Goal: Information Seeking & Learning: Learn about a topic

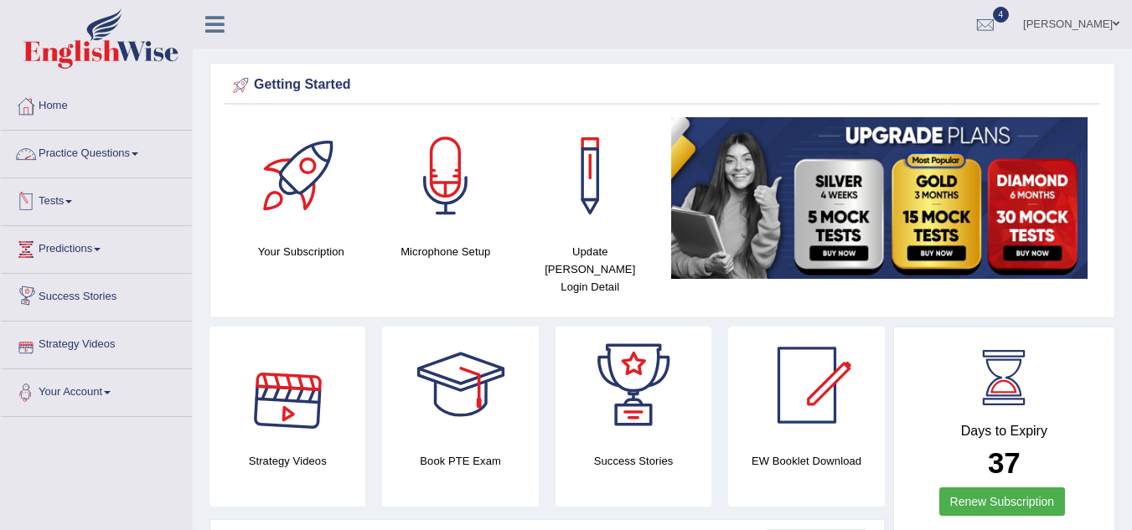
click at [130, 153] on link "Practice Questions" at bounding box center [96, 152] width 191 height 42
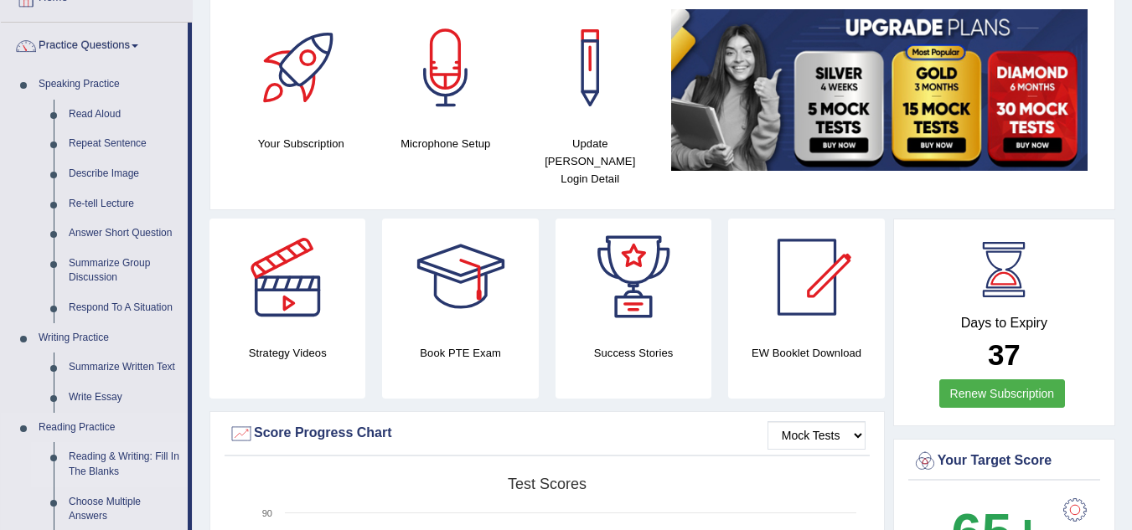
scroll to position [84, 0]
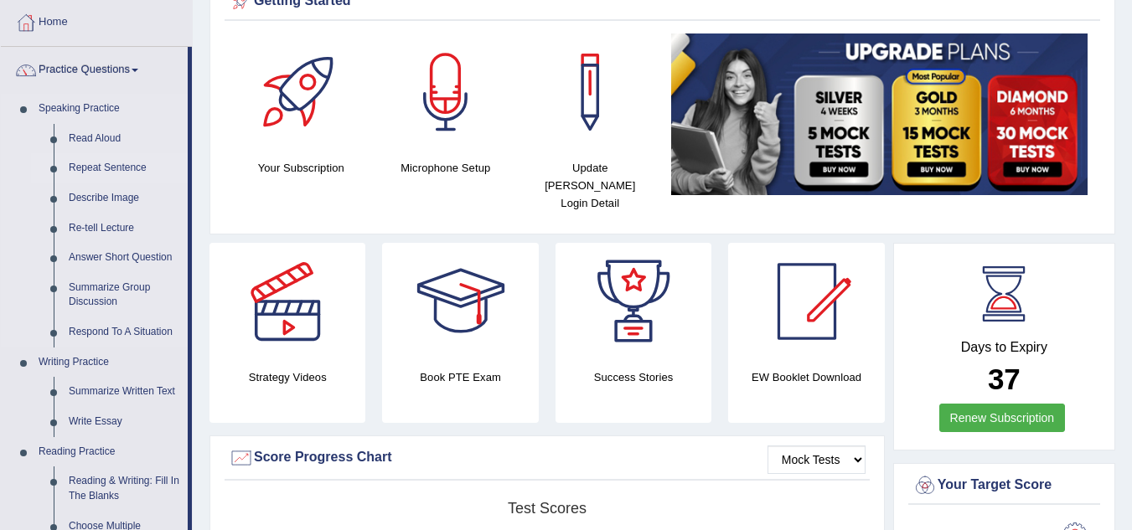
click at [118, 165] on link "Repeat Sentence" at bounding box center [124, 168] width 127 height 30
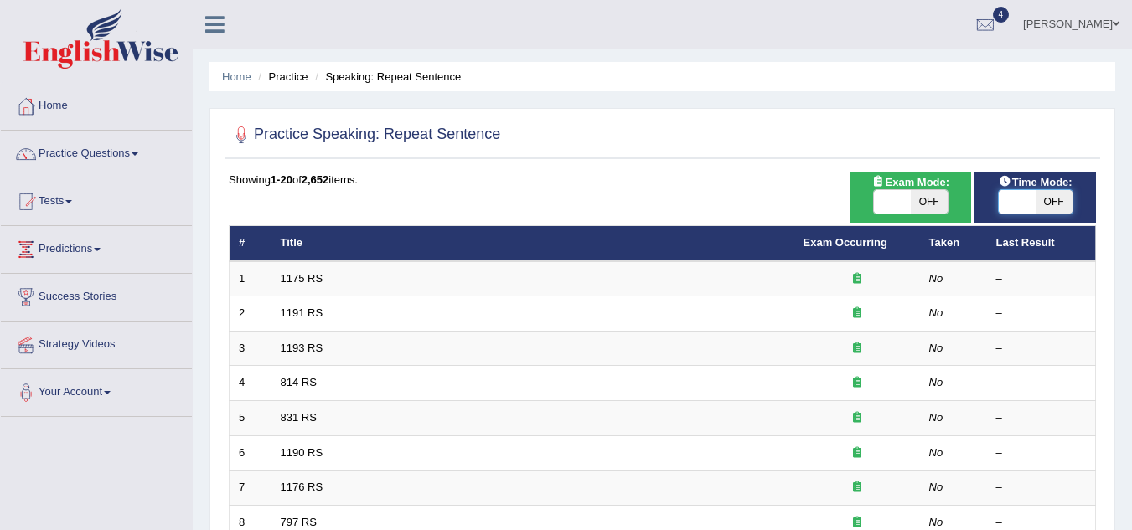
click at [1015, 199] on span at bounding box center [1017, 201] width 37 height 23
checkbox input "true"
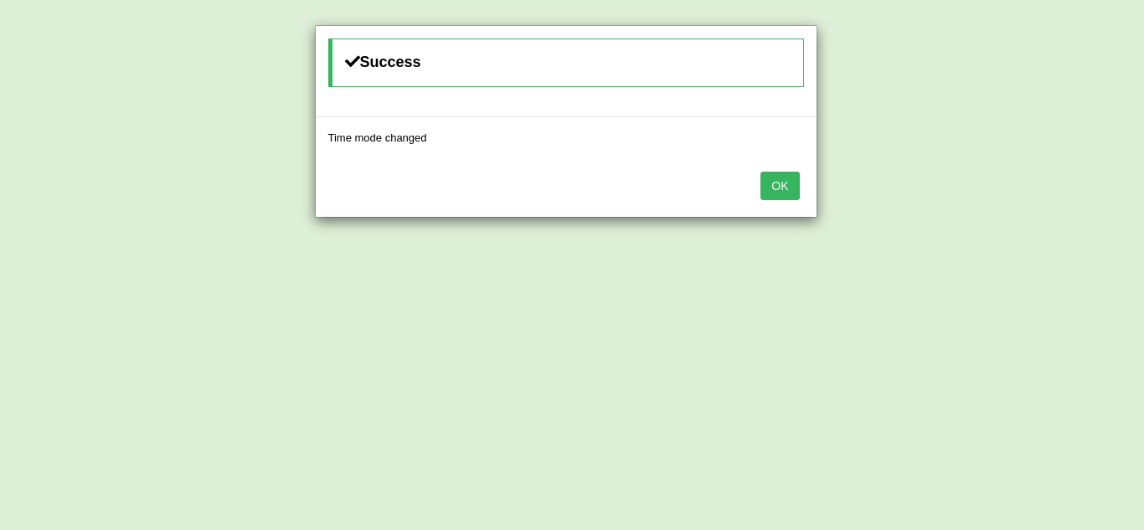
click at [797, 197] on button "OK" at bounding box center [780, 186] width 39 height 28
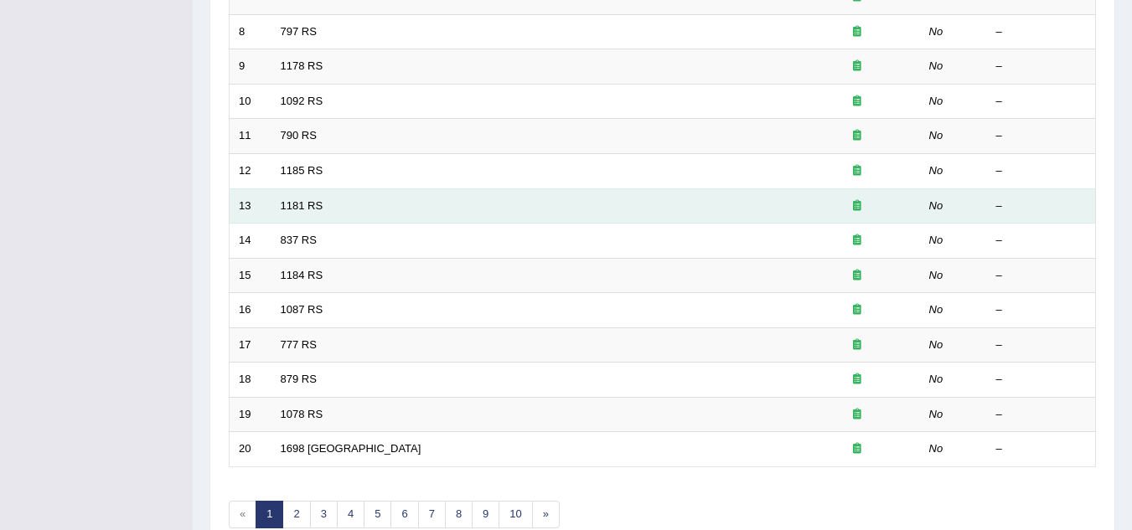
scroll to position [579, 0]
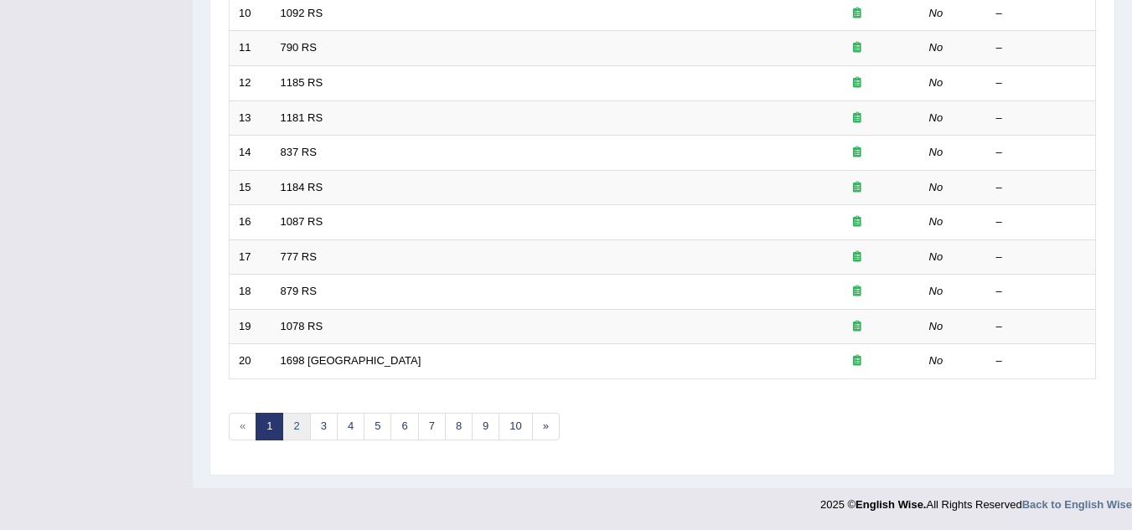
click at [303, 426] on link "2" at bounding box center [296, 427] width 28 height 28
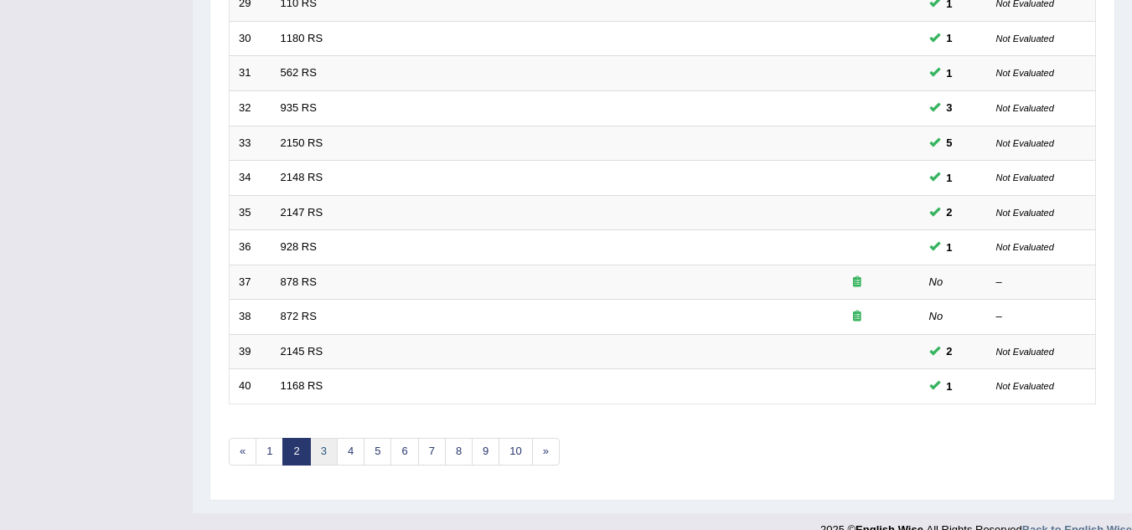
scroll to position [579, 0]
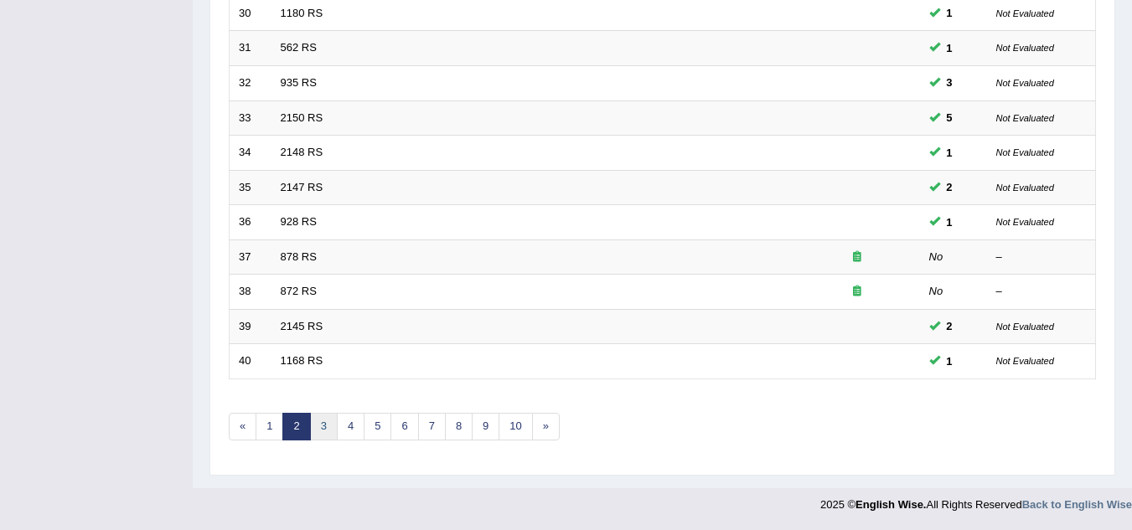
click at [316, 421] on link "3" at bounding box center [324, 427] width 28 height 28
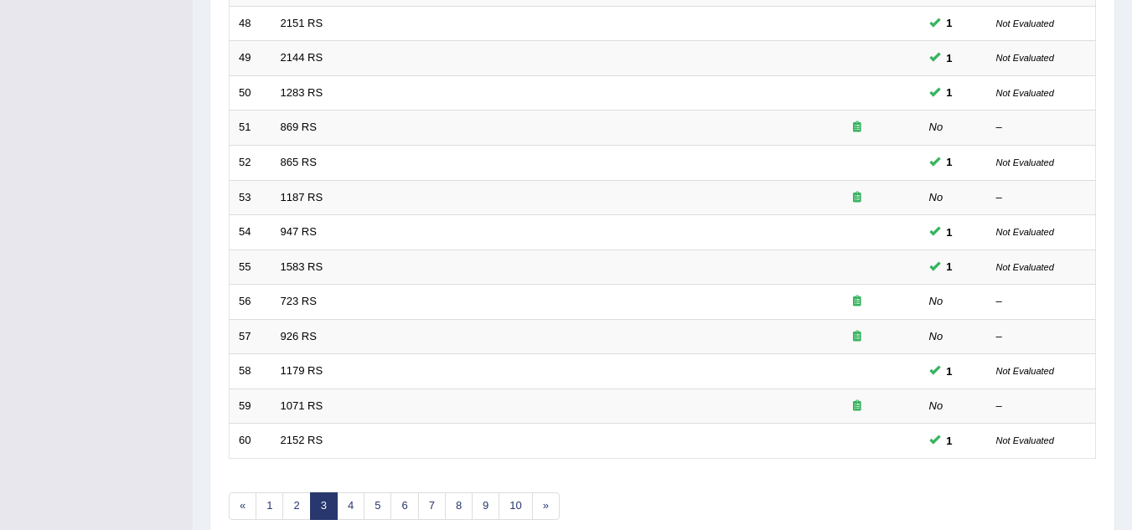
scroll to position [503, 0]
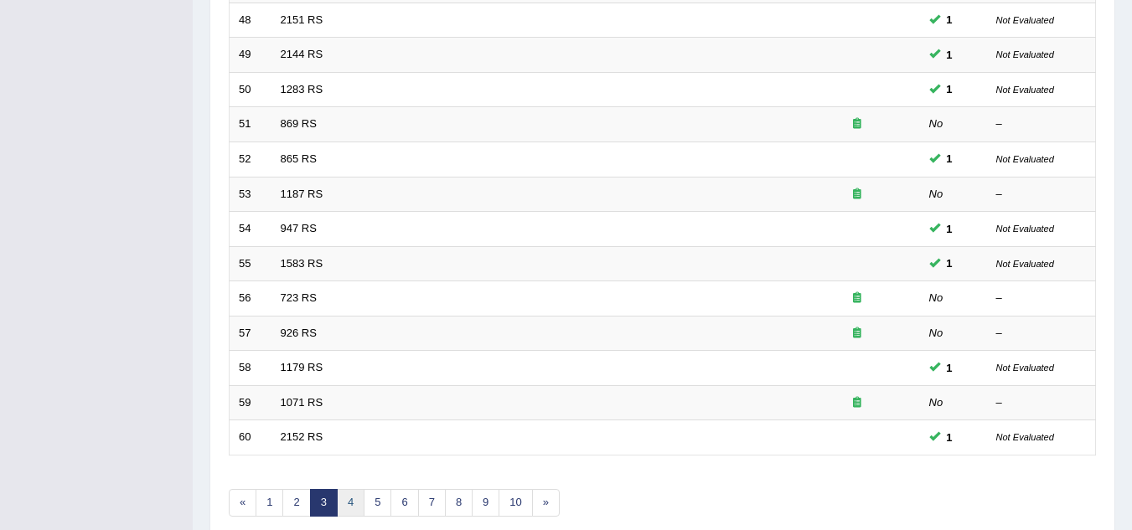
click at [348, 492] on link "4" at bounding box center [351, 503] width 28 height 28
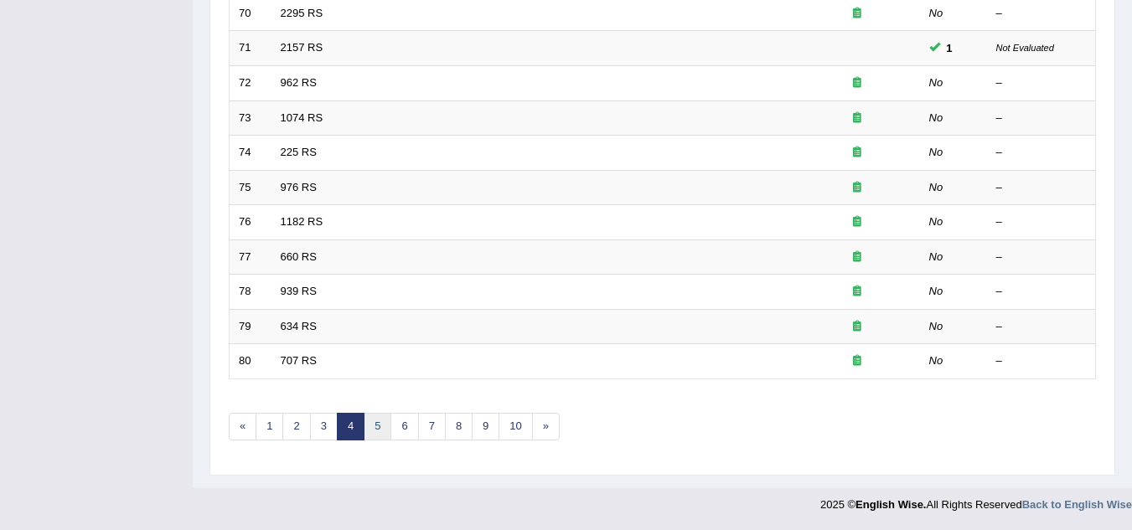
click at [377, 433] on link "5" at bounding box center [378, 427] width 28 height 28
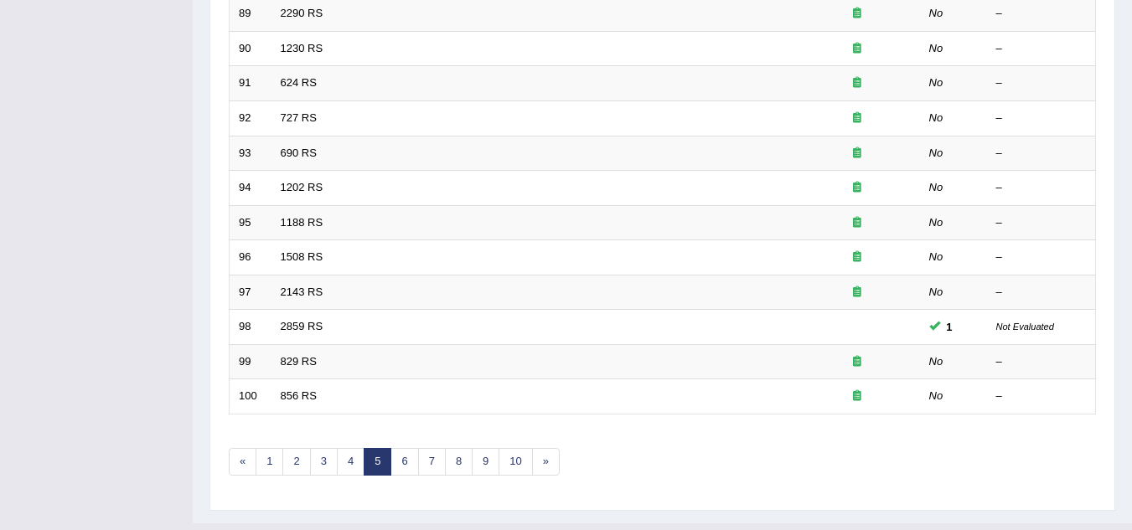
scroll to position [579, 0]
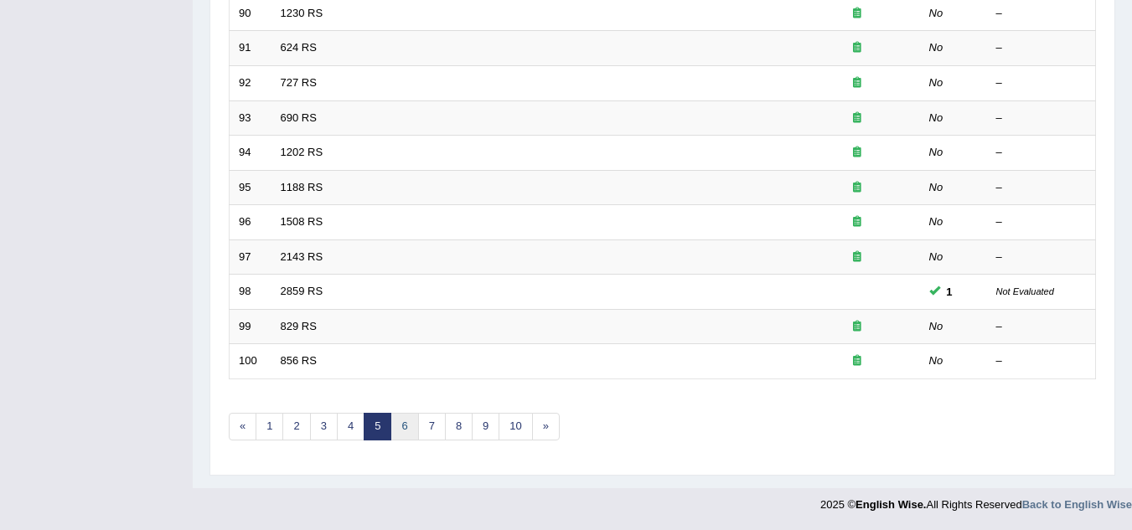
click at [400, 430] on link "6" at bounding box center [404, 427] width 28 height 28
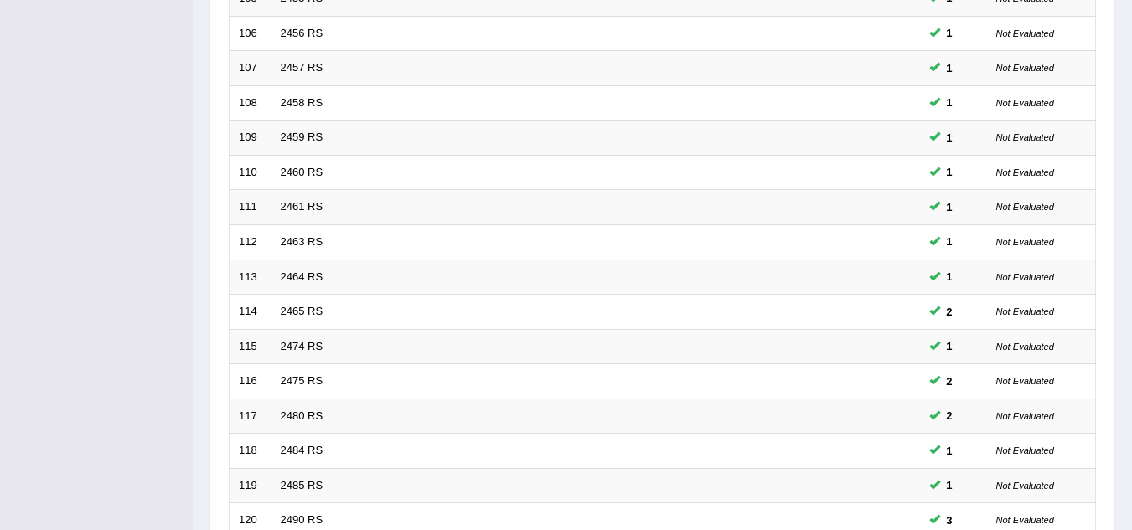
scroll to position [503, 0]
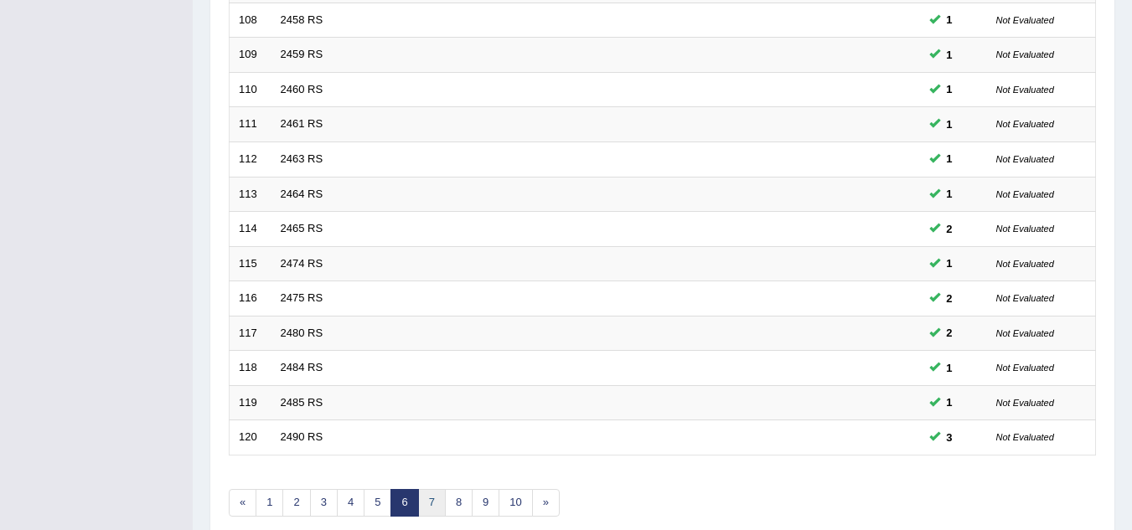
click at [434, 498] on link "7" at bounding box center [432, 503] width 28 height 28
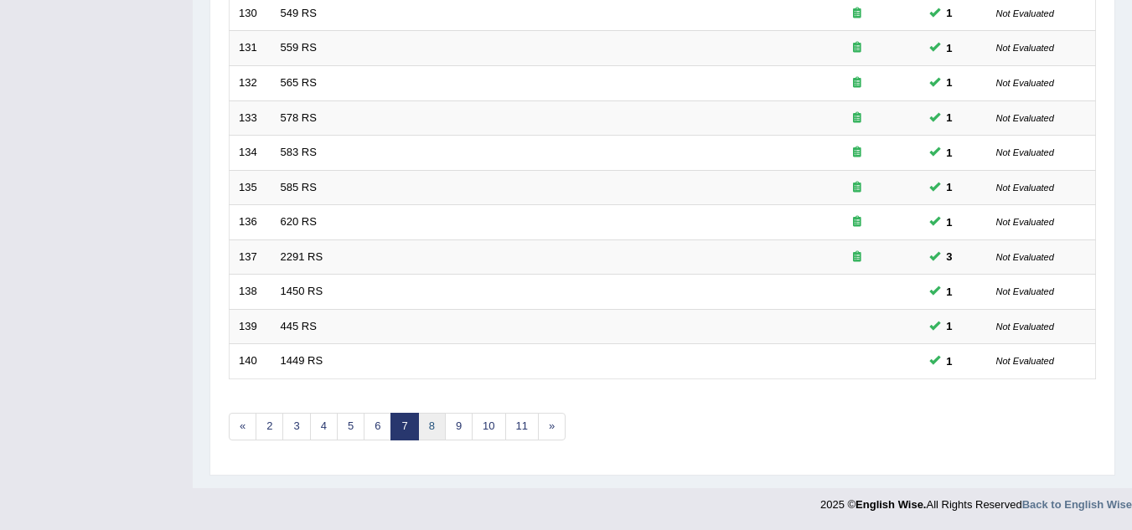
click at [437, 428] on link "8" at bounding box center [432, 427] width 28 height 28
click at [427, 424] on link "9" at bounding box center [432, 427] width 28 height 28
click at [427, 424] on link "10" at bounding box center [435, 427] width 34 height 28
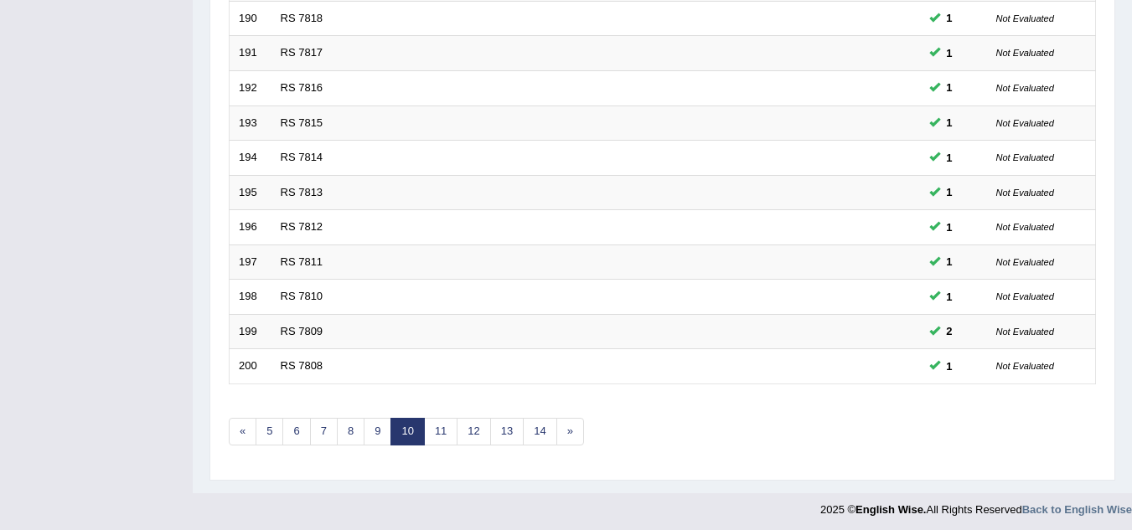
scroll to position [579, 0]
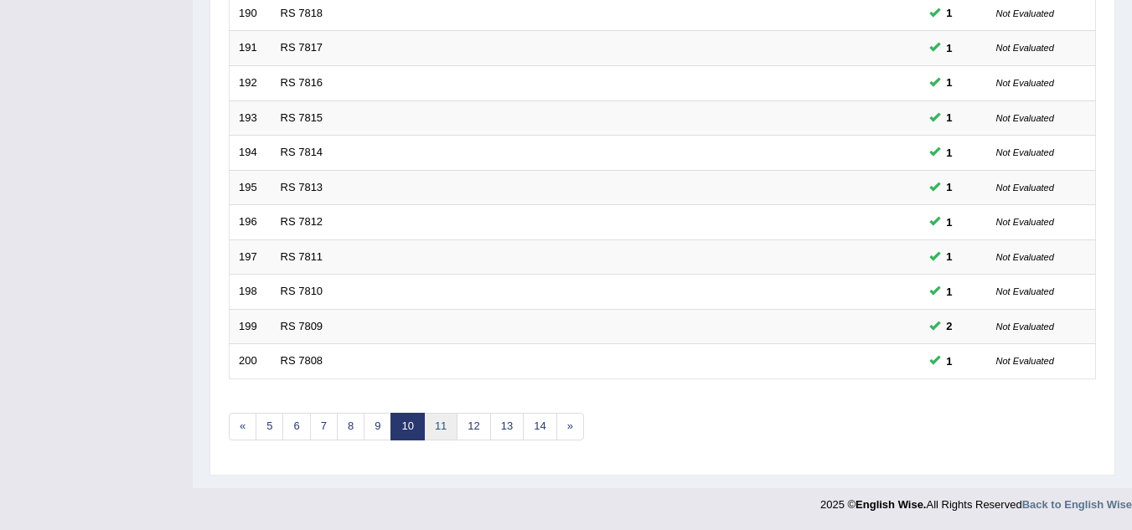
click at [448, 427] on link "11" at bounding box center [441, 427] width 34 height 28
click at [450, 427] on link "12" at bounding box center [447, 427] width 34 height 28
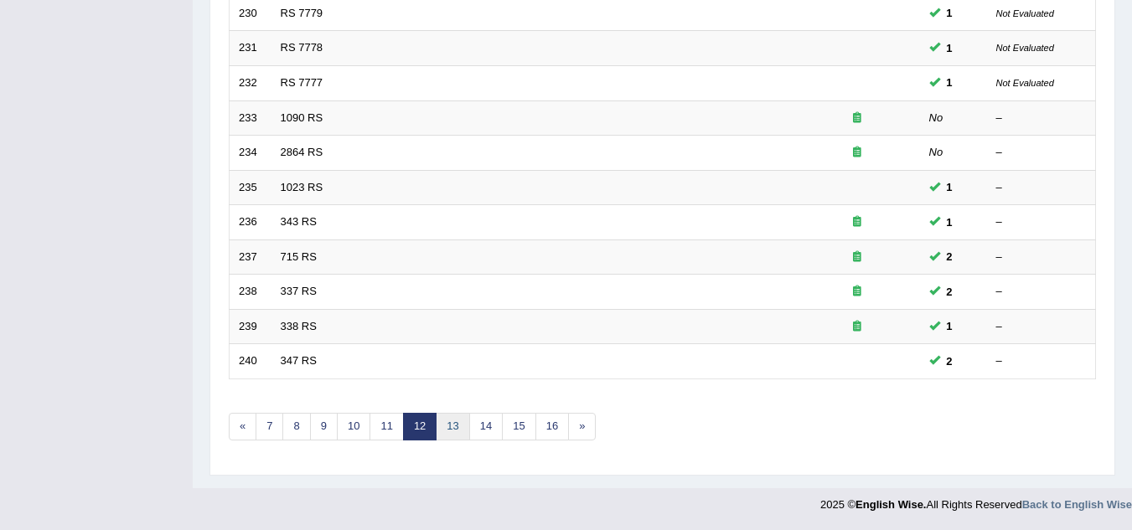
click at [450, 427] on link "13" at bounding box center [453, 427] width 34 height 28
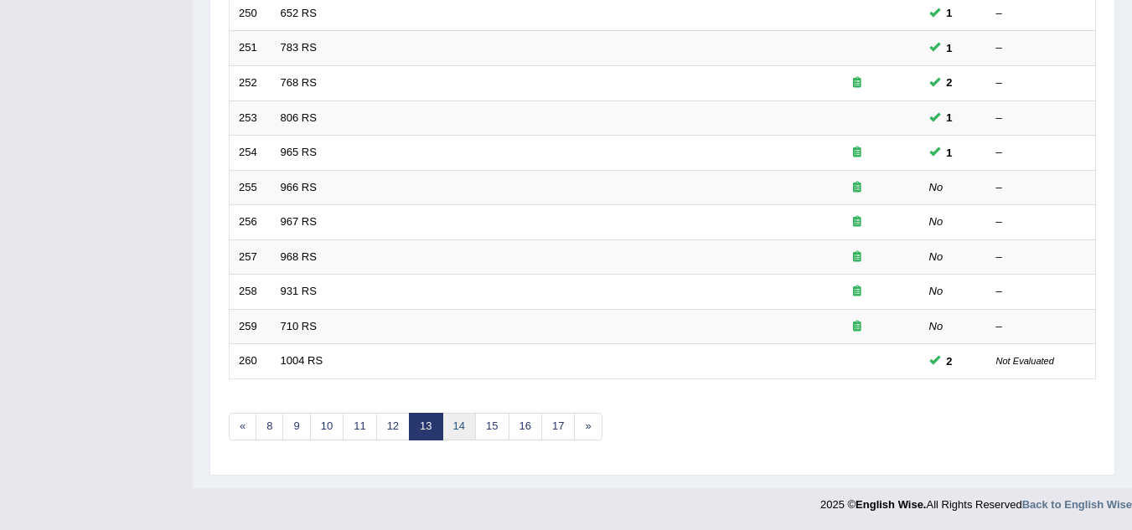
click at [450, 427] on link "14" at bounding box center [459, 427] width 34 height 28
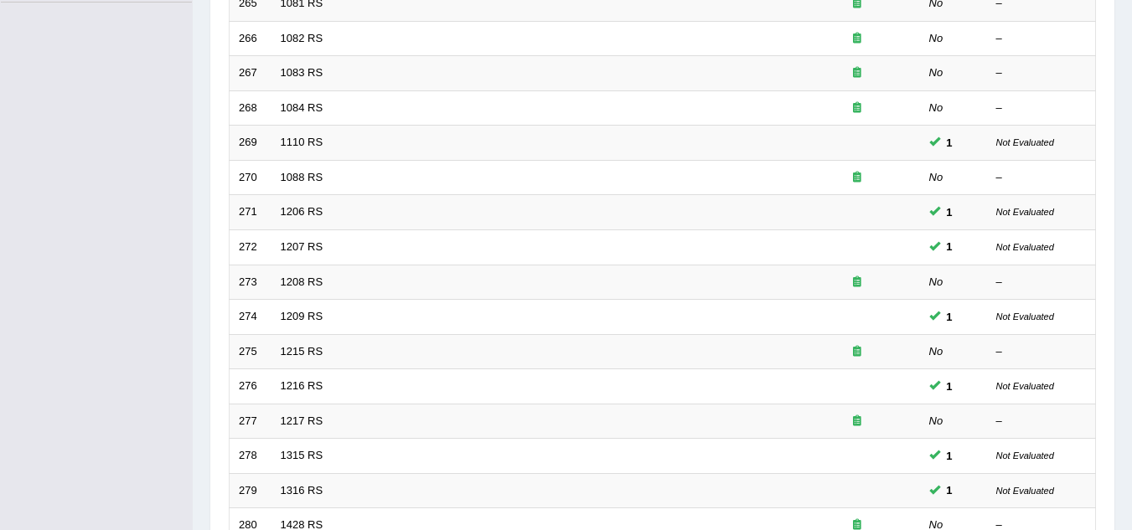
scroll to position [579, 0]
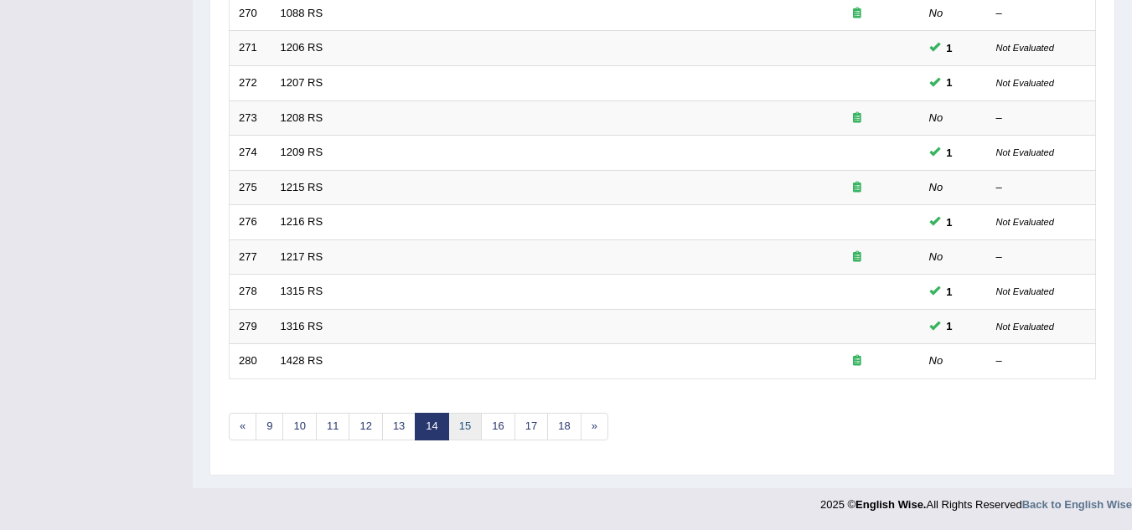
click at [460, 427] on link "15" at bounding box center [465, 427] width 34 height 28
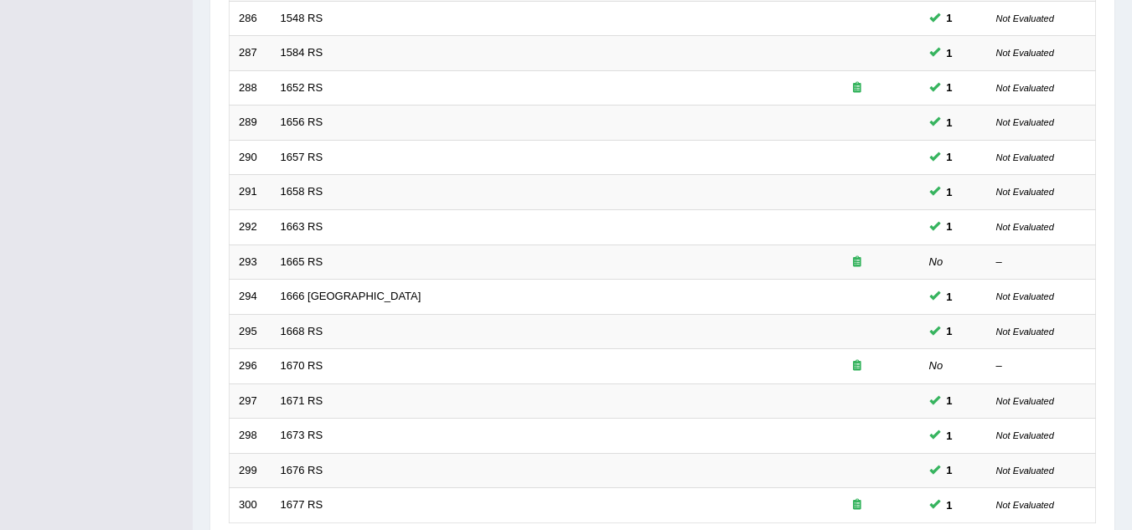
scroll to position [579, 0]
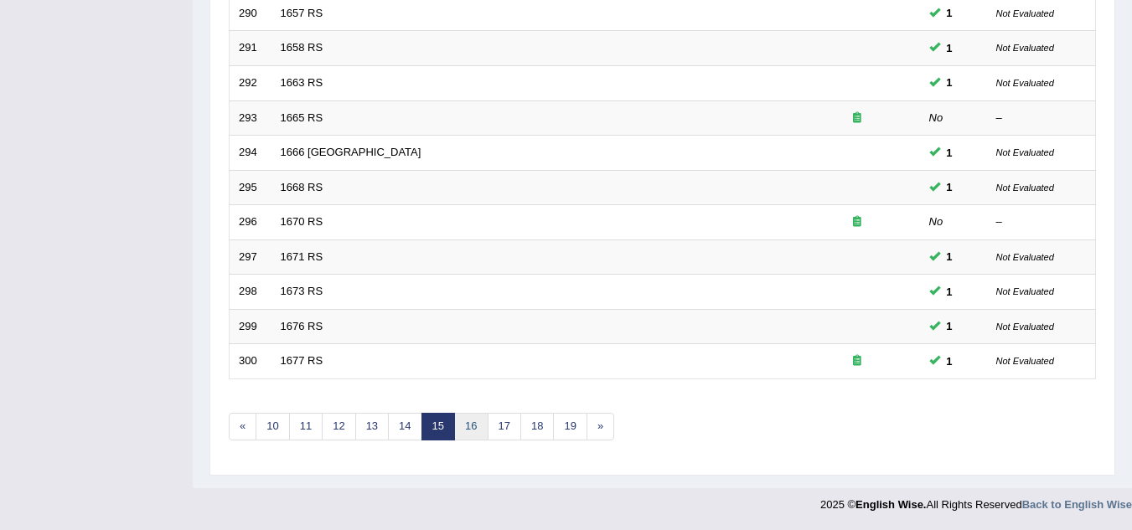
click at [476, 431] on link "16" at bounding box center [471, 427] width 34 height 28
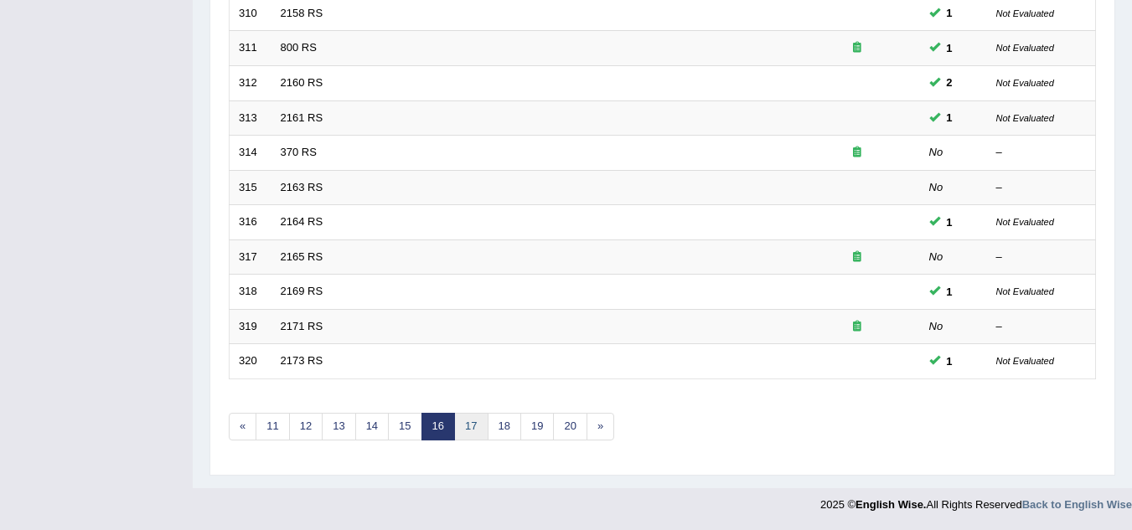
click at [476, 431] on link "17" at bounding box center [471, 427] width 34 height 28
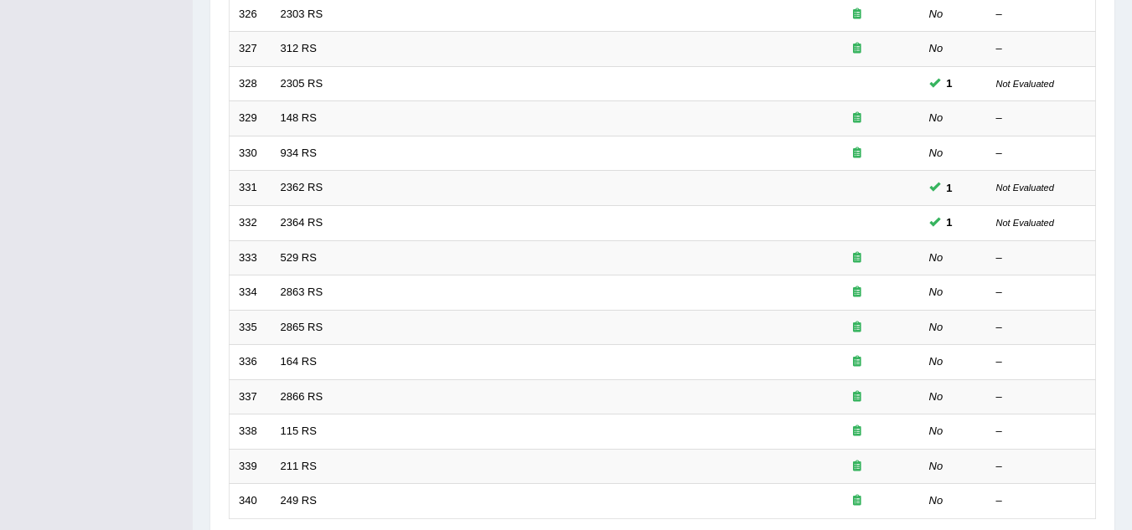
scroll to position [503, 0]
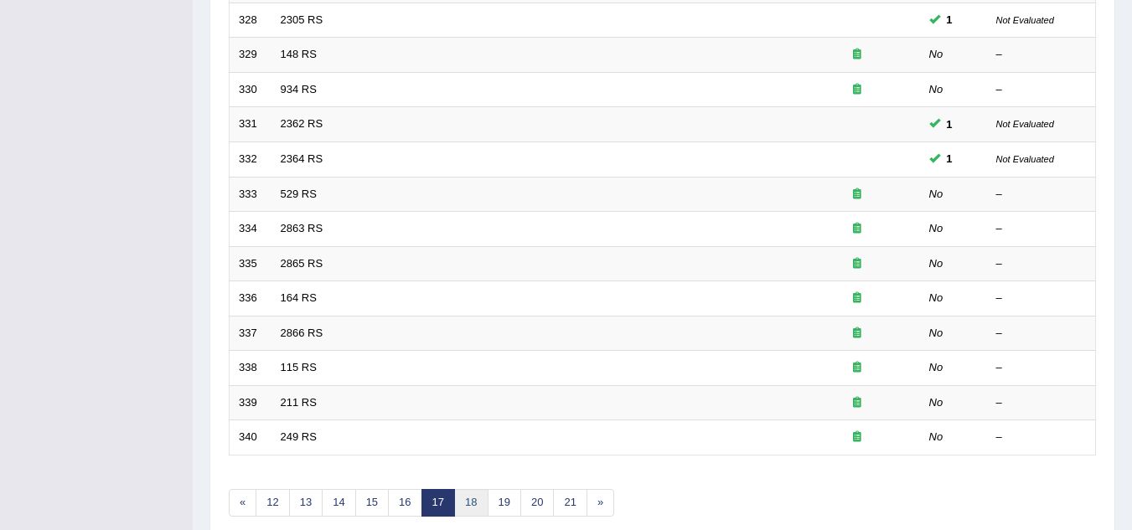
click at [462, 493] on link "18" at bounding box center [471, 503] width 34 height 28
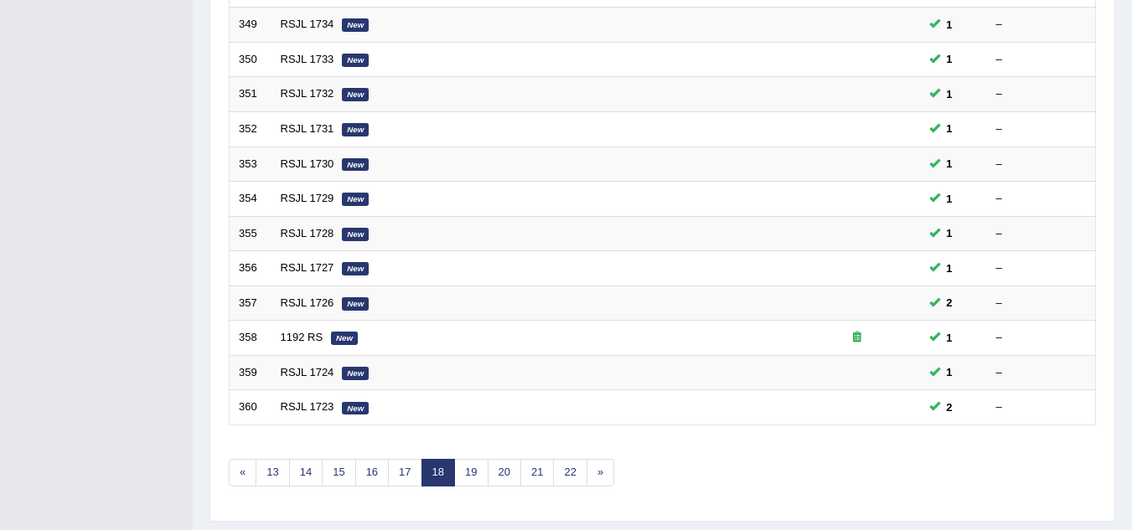
scroll to position [579, 0]
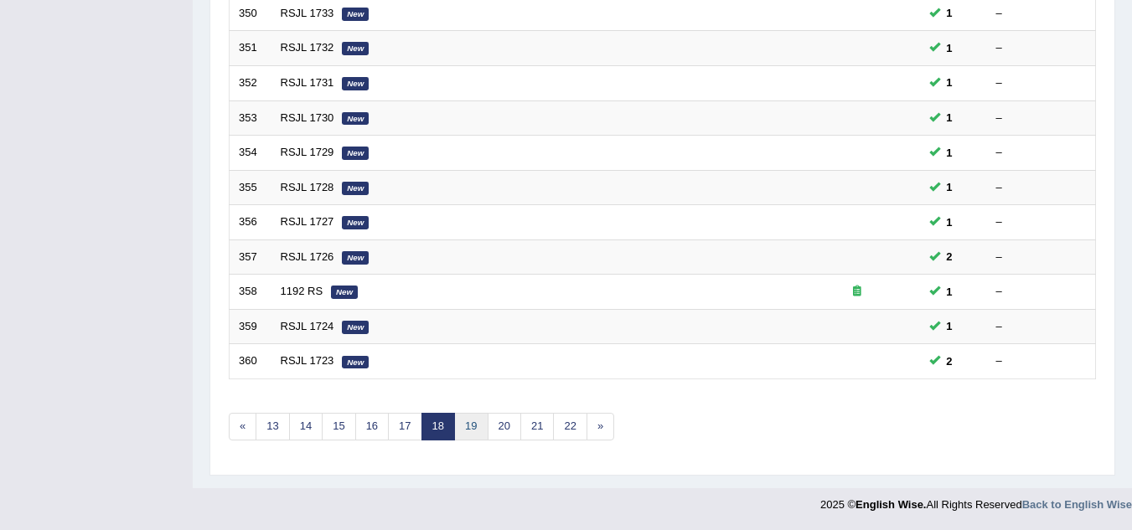
click at [473, 426] on link "19" at bounding box center [471, 427] width 34 height 28
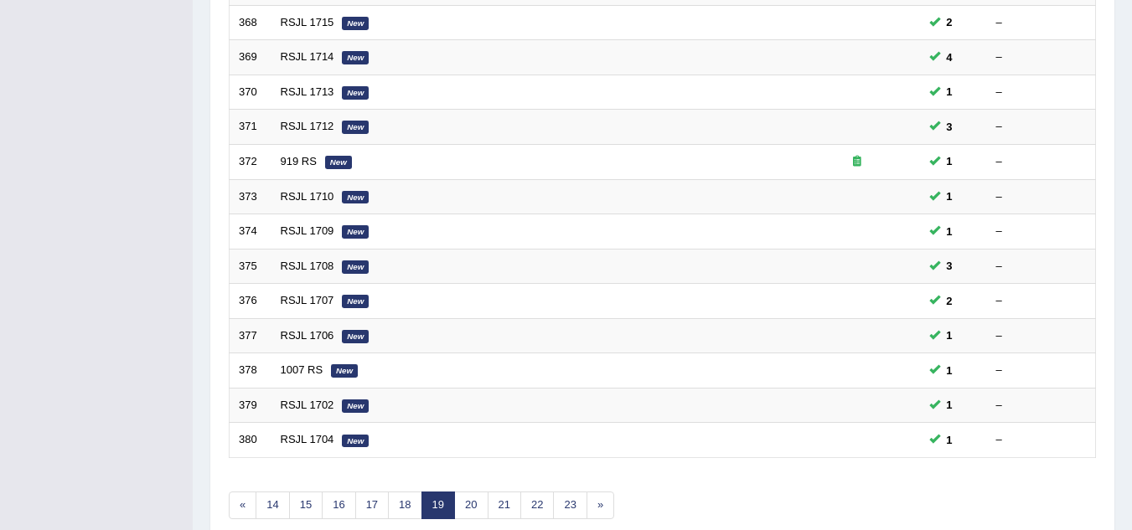
scroll to position [579, 0]
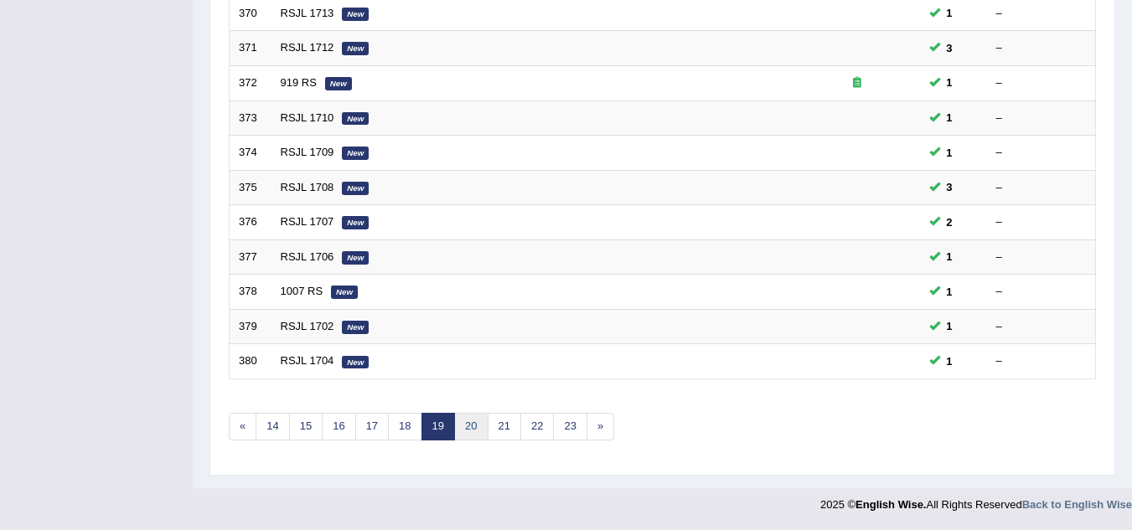
click at [469, 430] on link "20" at bounding box center [471, 427] width 34 height 28
click at [469, 430] on link "21" at bounding box center [471, 427] width 34 height 28
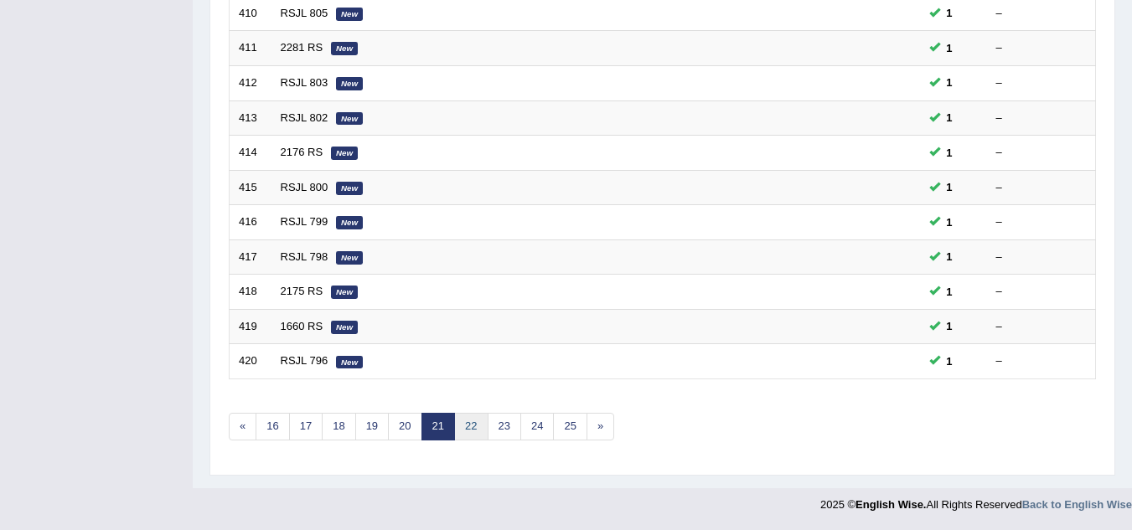
click at [469, 430] on link "22" at bounding box center [471, 427] width 34 height 28
click at [469, 430] on link "23" at bounding box center [471, 427] width 34 height 28
click at [469, 430] on link "24" at bounding box center [471, 427] width 34 height 28
click at [469, 430] on link "25" at bounding box center [471, 427] width 34 height 28
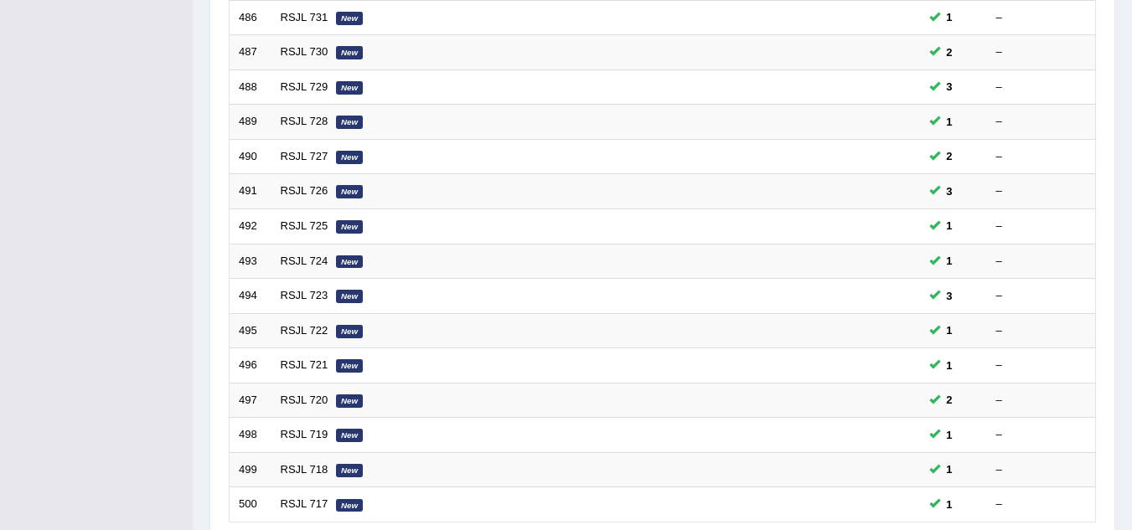
scroll to position [579, 0]
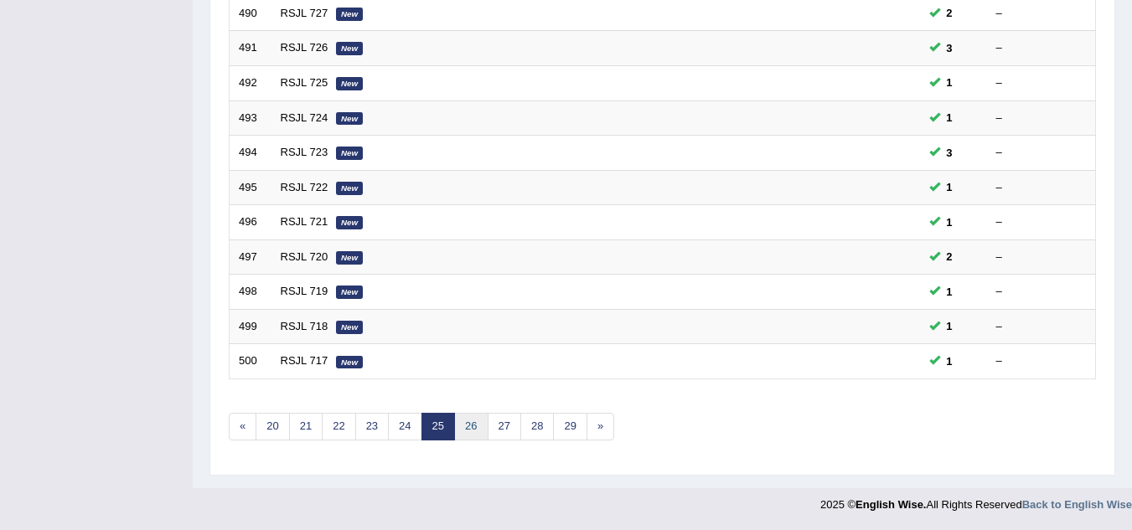
click at [469, 430] on link "26" at bounding box center [471, 427] width 34 height 28
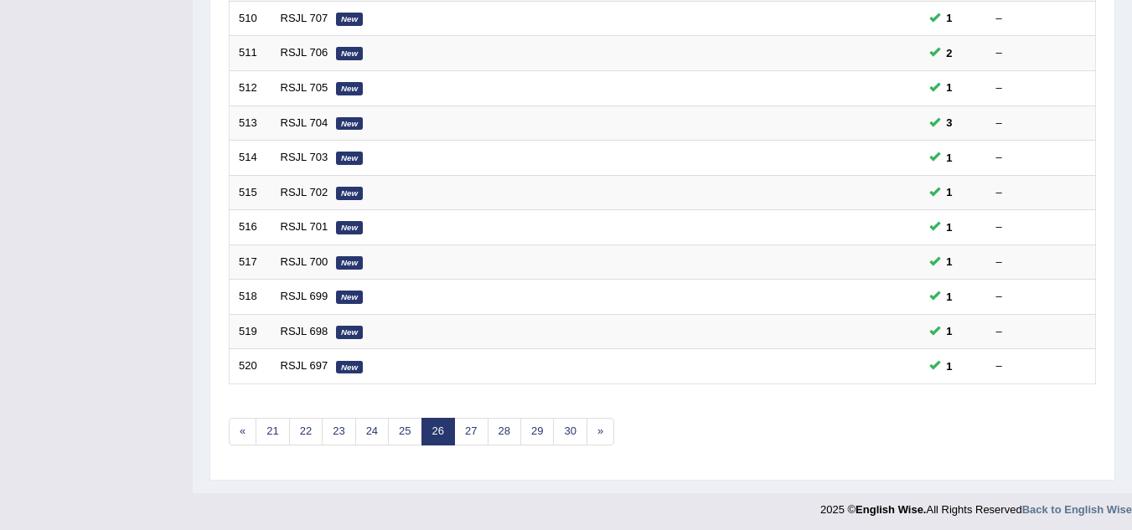
scroll to position [579, 0]
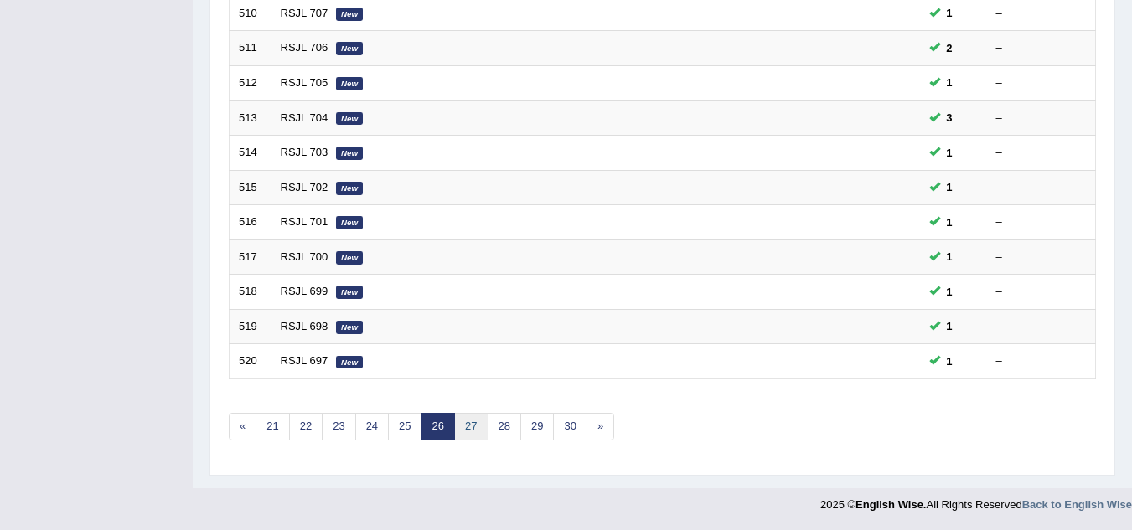
click at [470, 429] on link "27" at bounding box center [471, 427] width 34 height 28
click at [470, 428] on link "28" at bounding box center [471, 427] width 34 height 28
click at [470, 428] on link "29" at bounding box center [471, 427] width 34 height 28
click at [470, 428] on link "30" at bounding box center [471, 427] width 34 height 28
click at [470, 427] on link "31" at bounding box center [471, 427] width 34 height 28
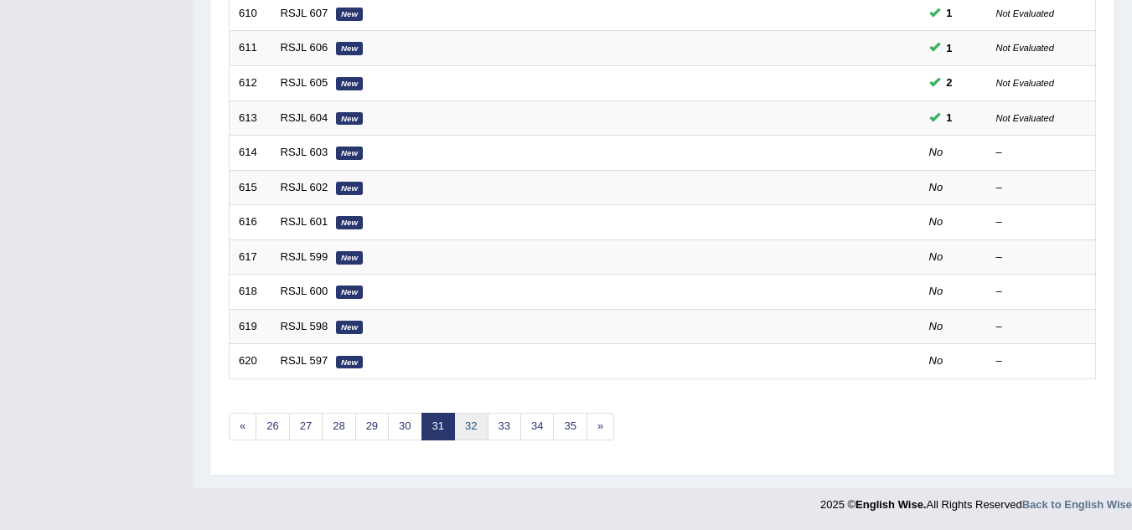
click at [478, 429] on link "32" at bounding box center [471, 427] width 34 height 28
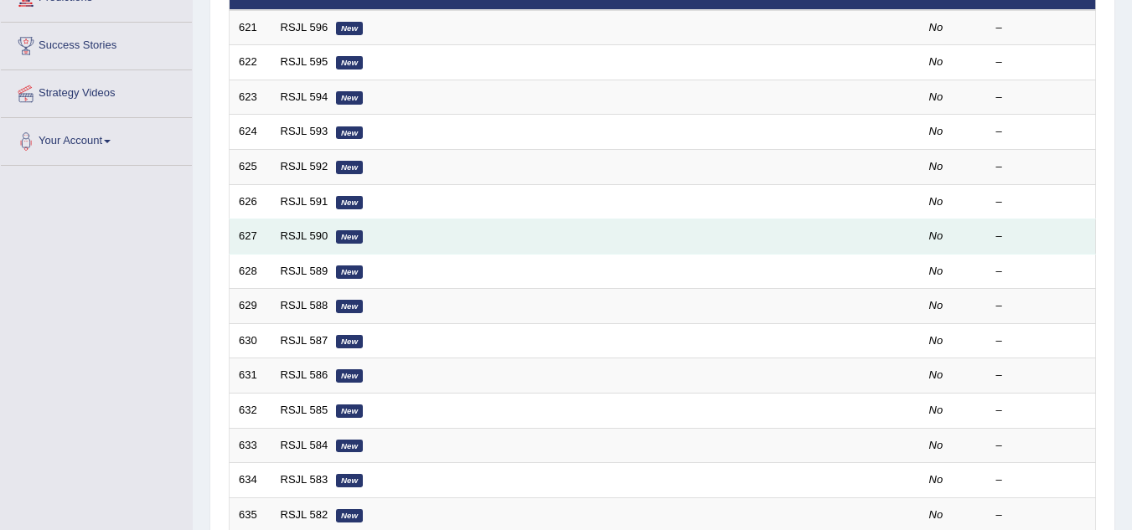
scroll to position [579, 0]
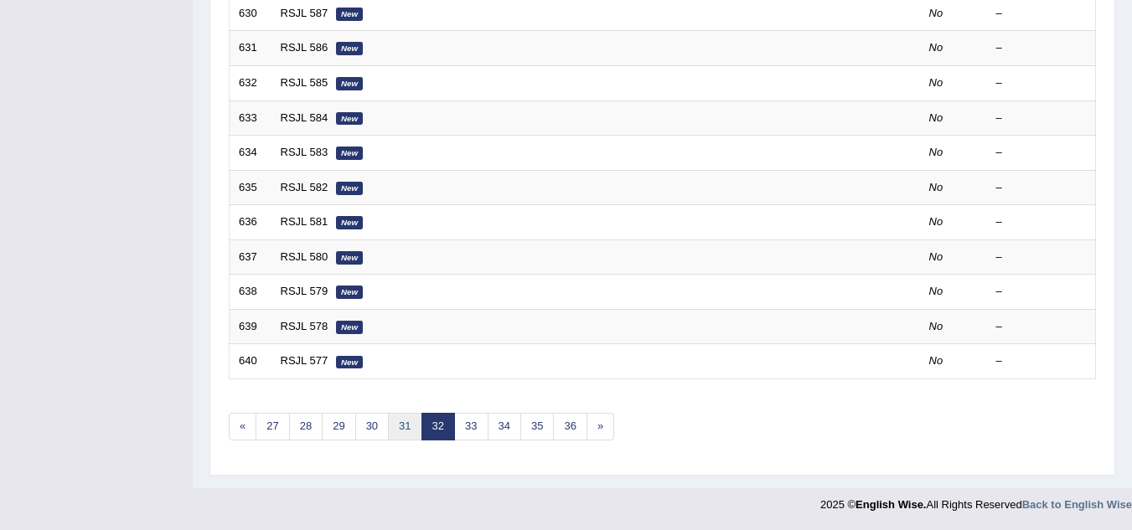
click at [403, 430] on link "31" at bounding box center [405, 427] width 34 height 28
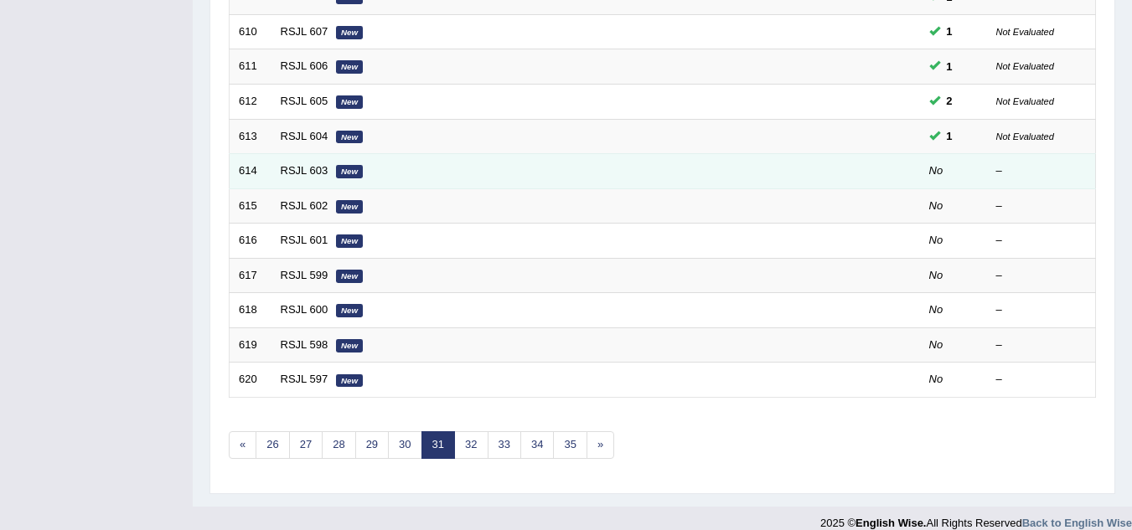
scroll to position [579, 0]
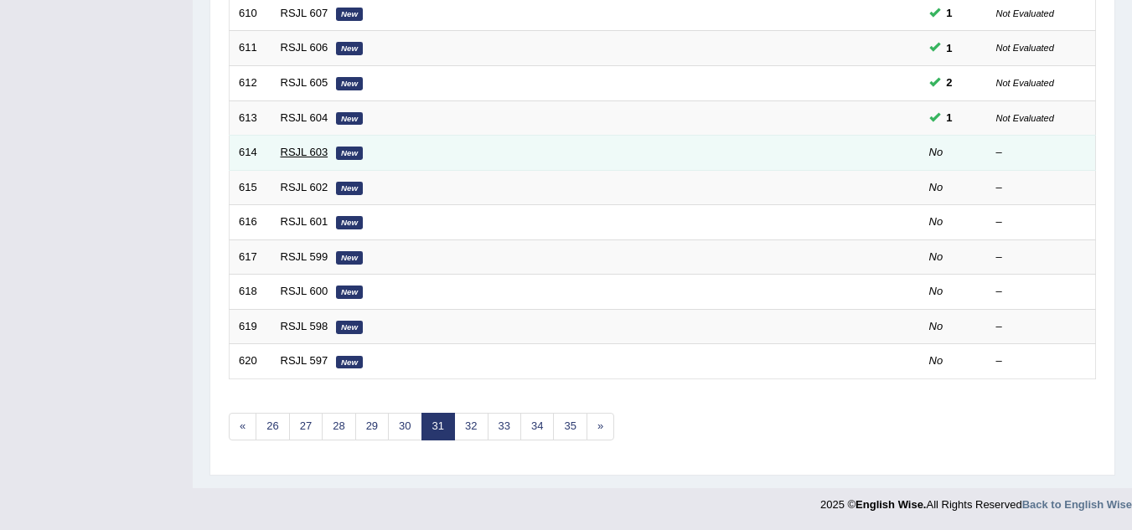
click at [308, 152] on link "RSJL 603" at bounding box center [305, 152] width 48 height 13
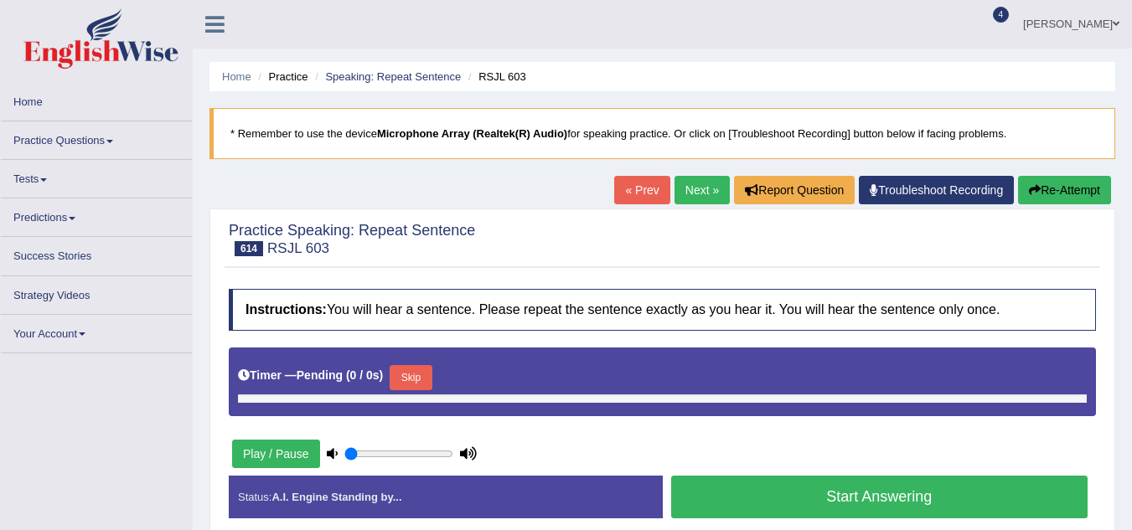
type input "0.9"
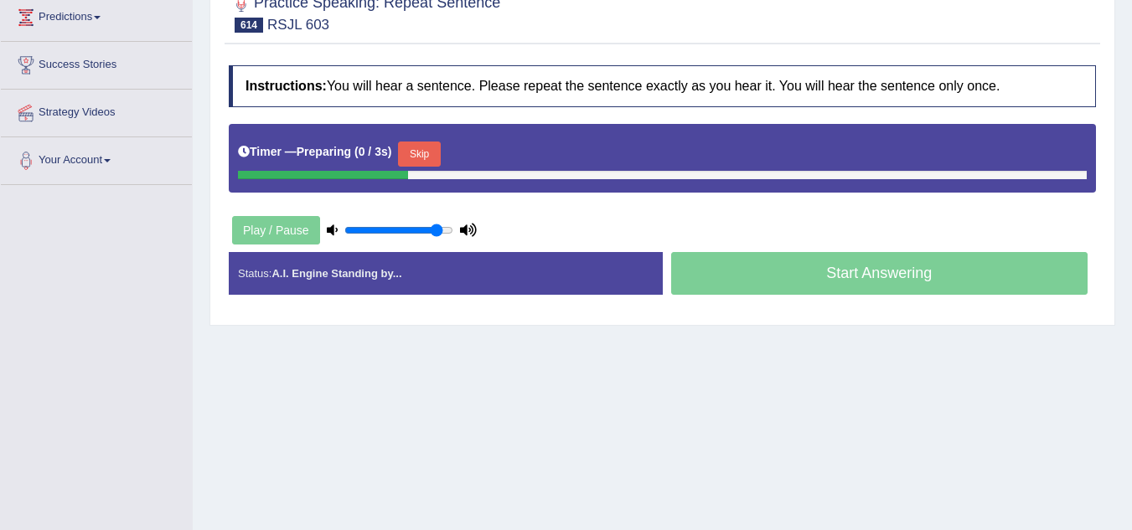
scroll to position [251, 0]
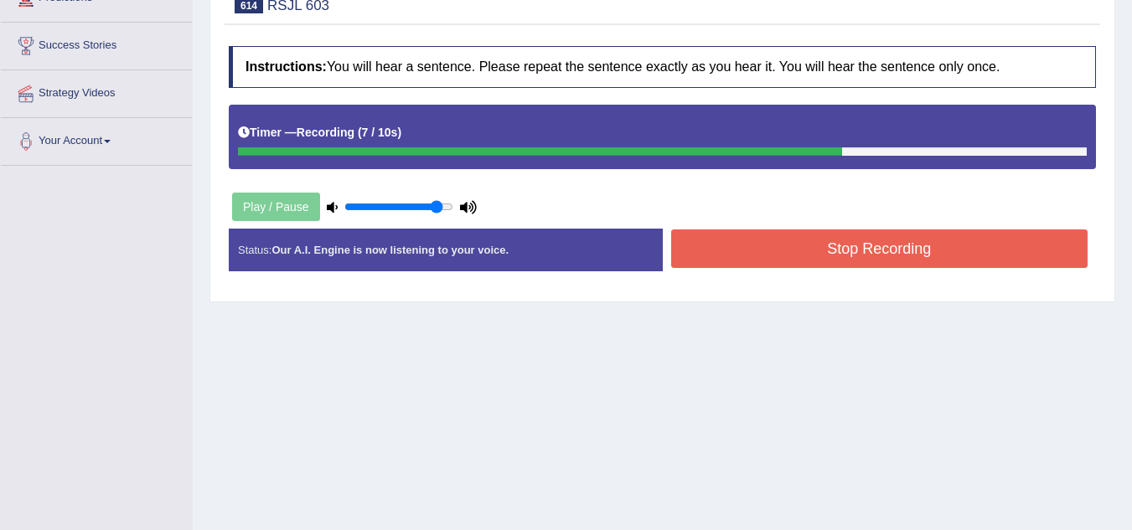
click at [802, 254] on button "Stop Recording" at bounding box center [879, 249] width 417 height 39
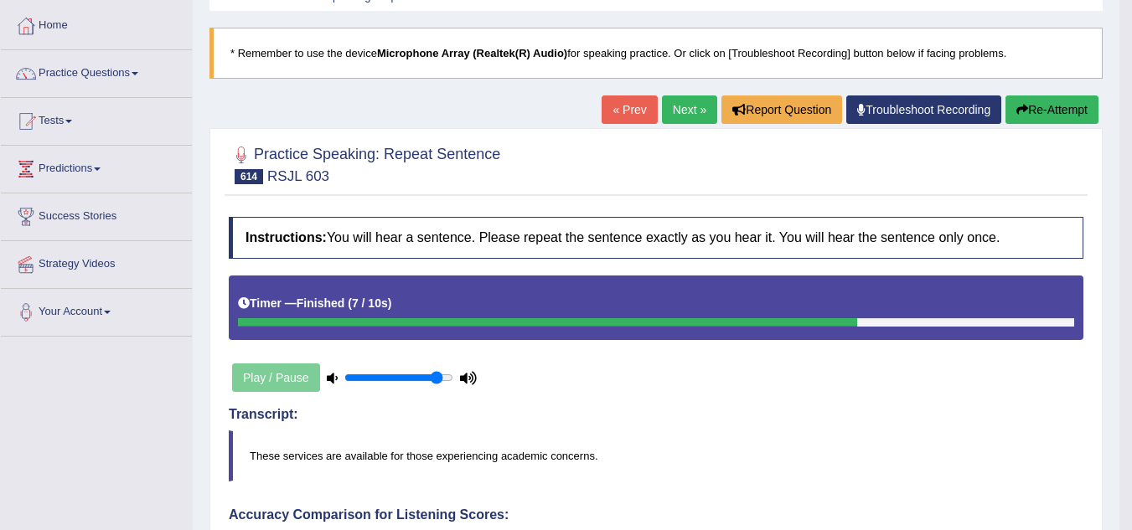
scroll to position [0, 0]
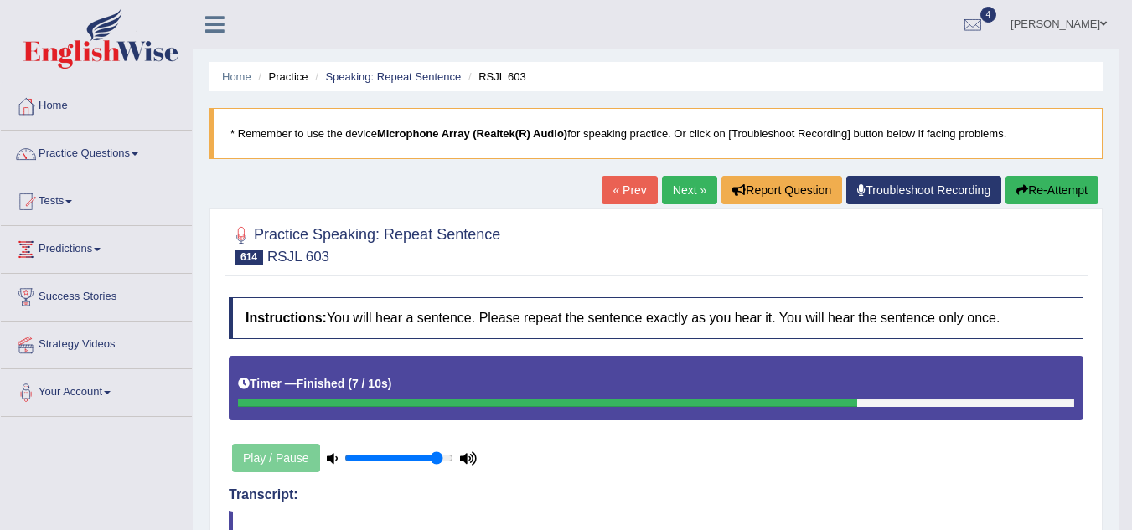
click at [674, 187] on link "Next »" at bounding box center [689, 190] width 55 height 28
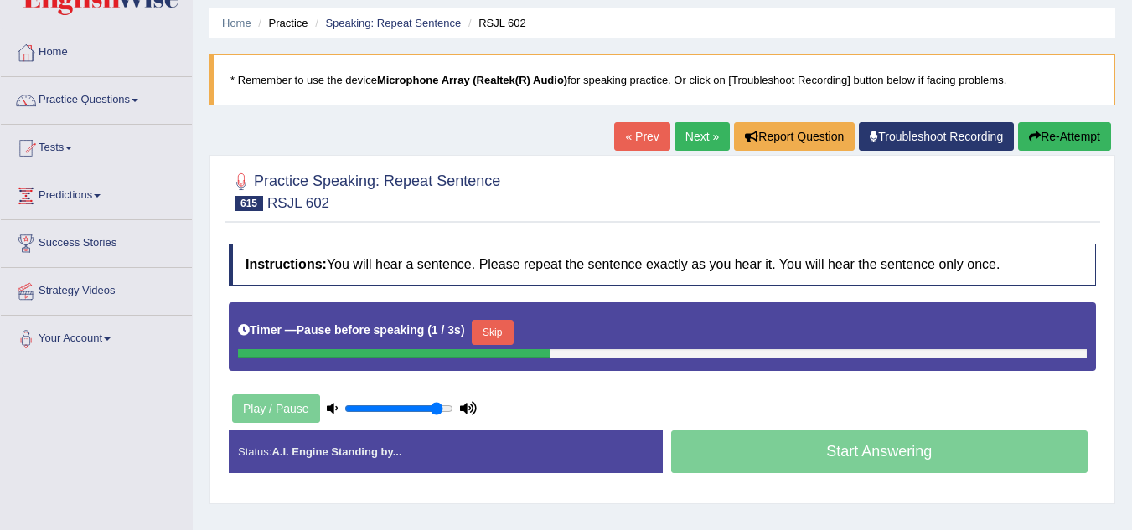
scroll to position [84, 0]
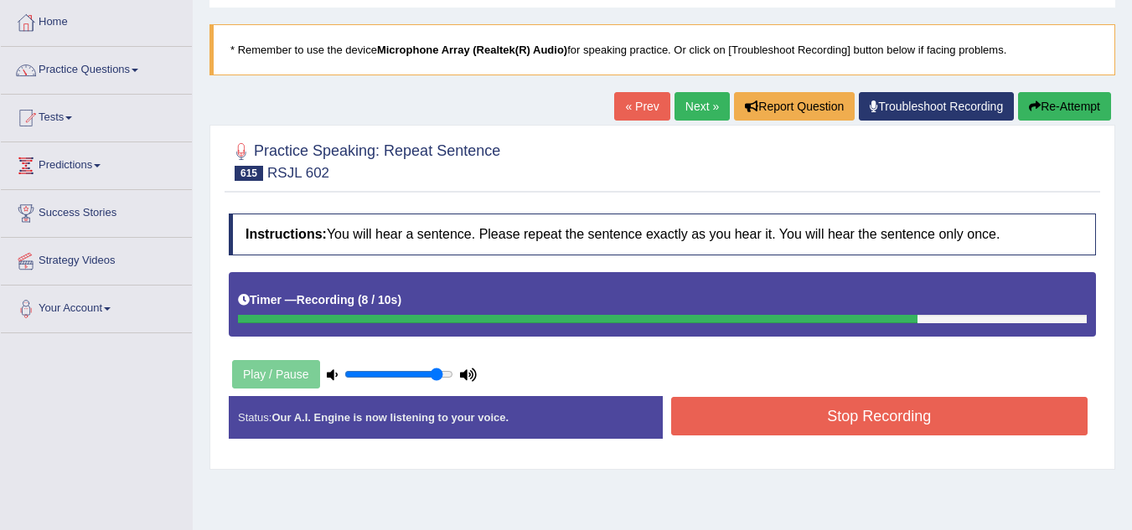
click at [734, 414] on button "Stop Recording" at bounding box center [879, 416] width 417 height 39
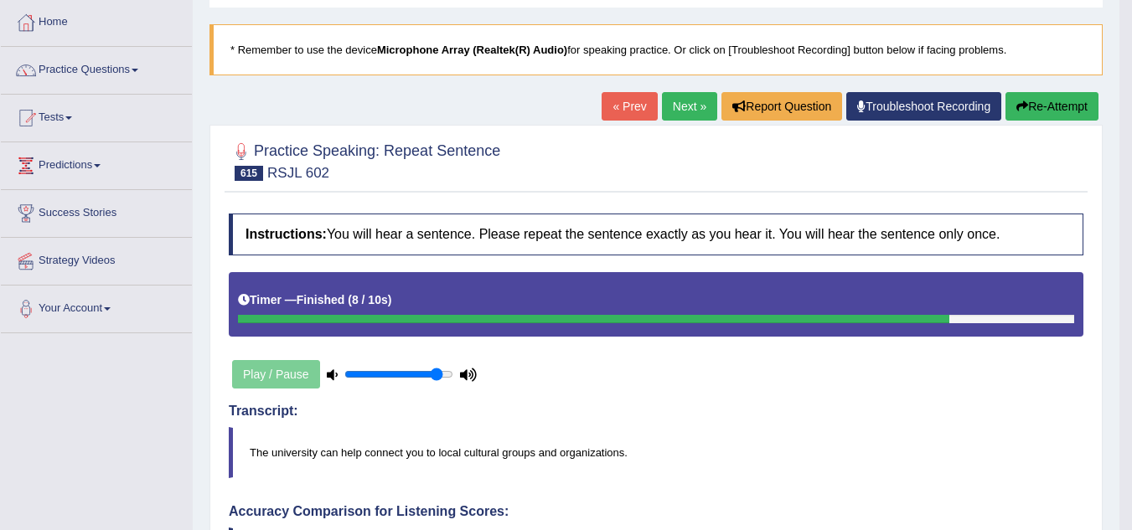
click at [678, 106] on link "Next »" at bounding box center [689, 106] width 55 height 28
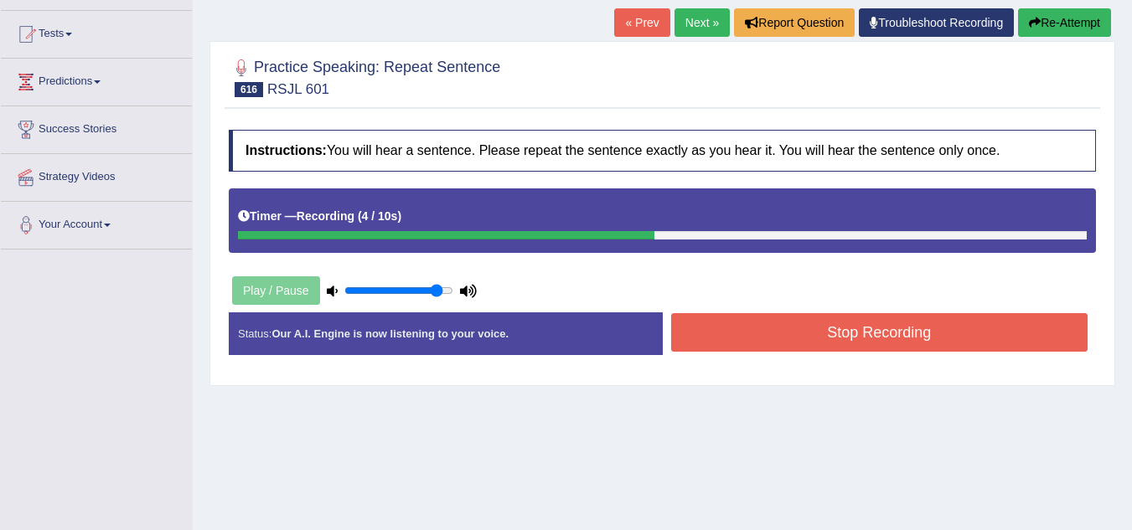
click at [723, 323] on button "Stop Recording" at bounding box center [879, 332] width 417 height 39
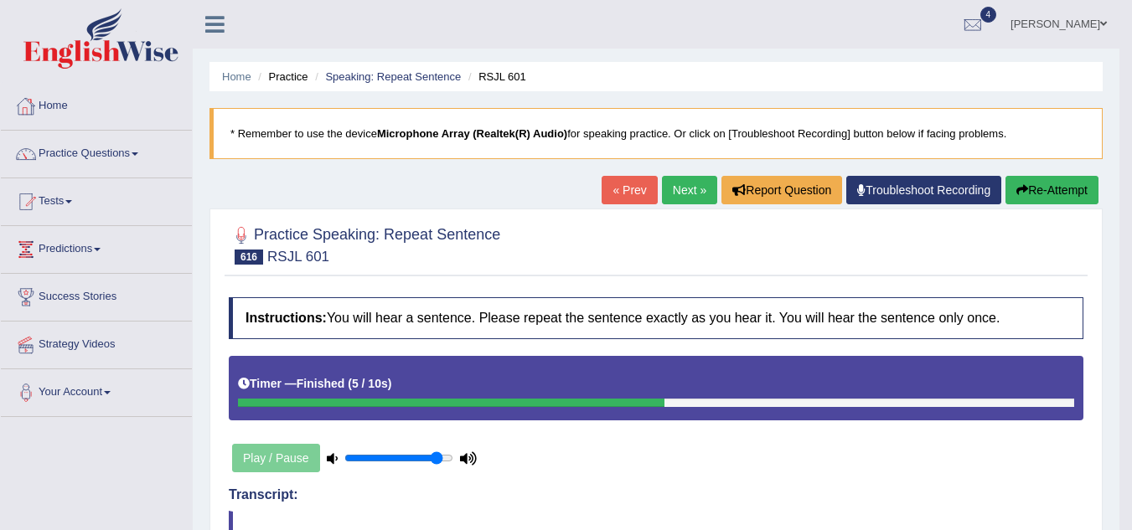
click at [52, 111] on link "Home" at bounding box center [96, 104] width 191 height 42
